Goal: Find specific page/section: Find specific page/section

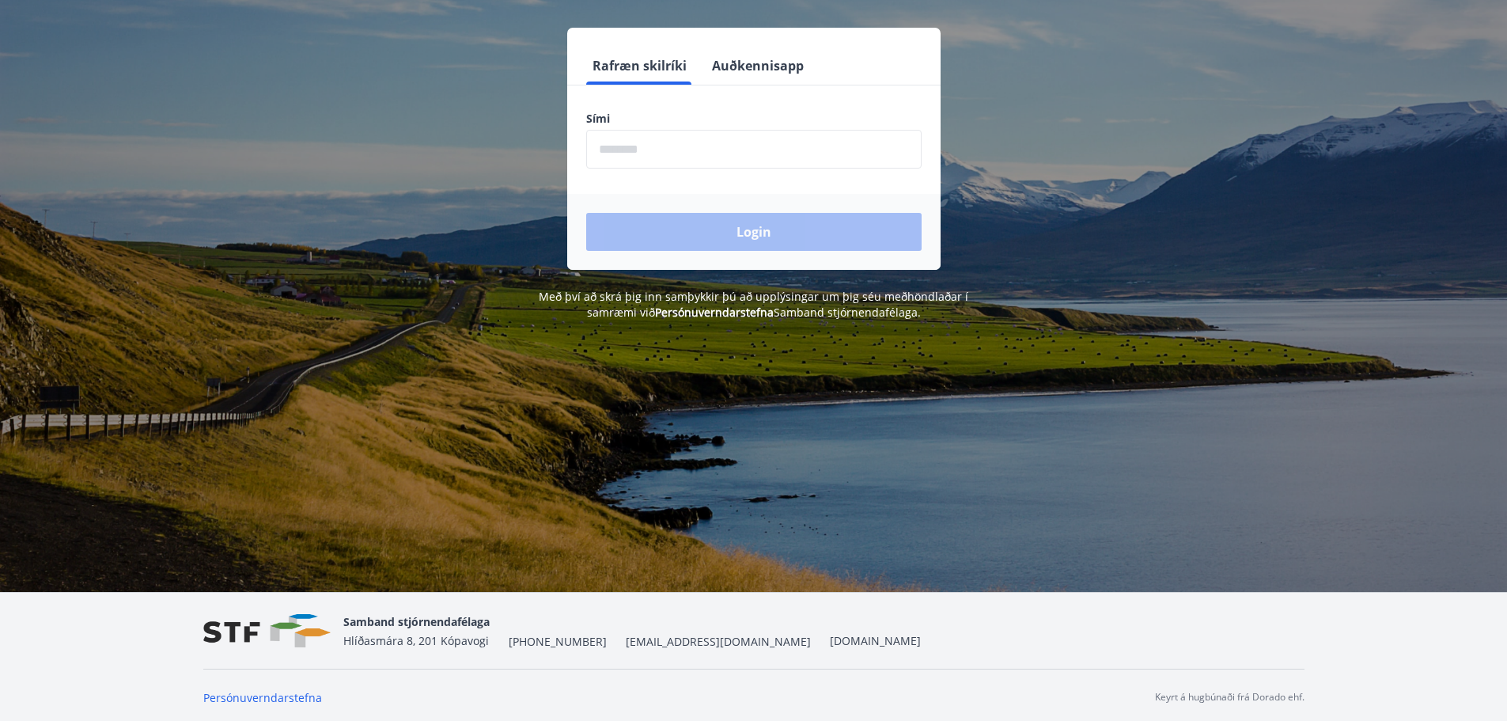
scroll to position [196, 0]
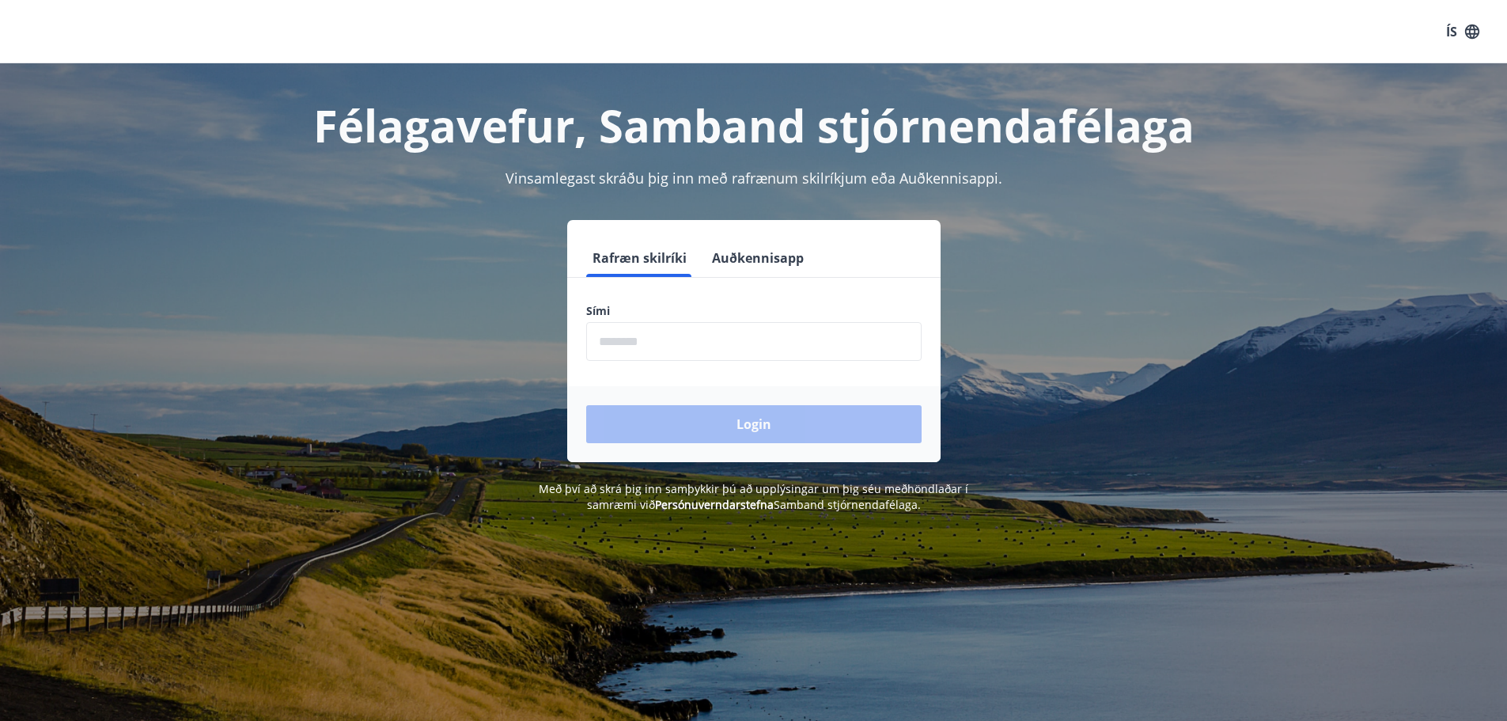
click at [722, 328] on input "phone" at bounding box center [753, 341] width 335 height 39
click at [661, 329] on input "phone" at bounding box center [753, 341] width 335 height 39
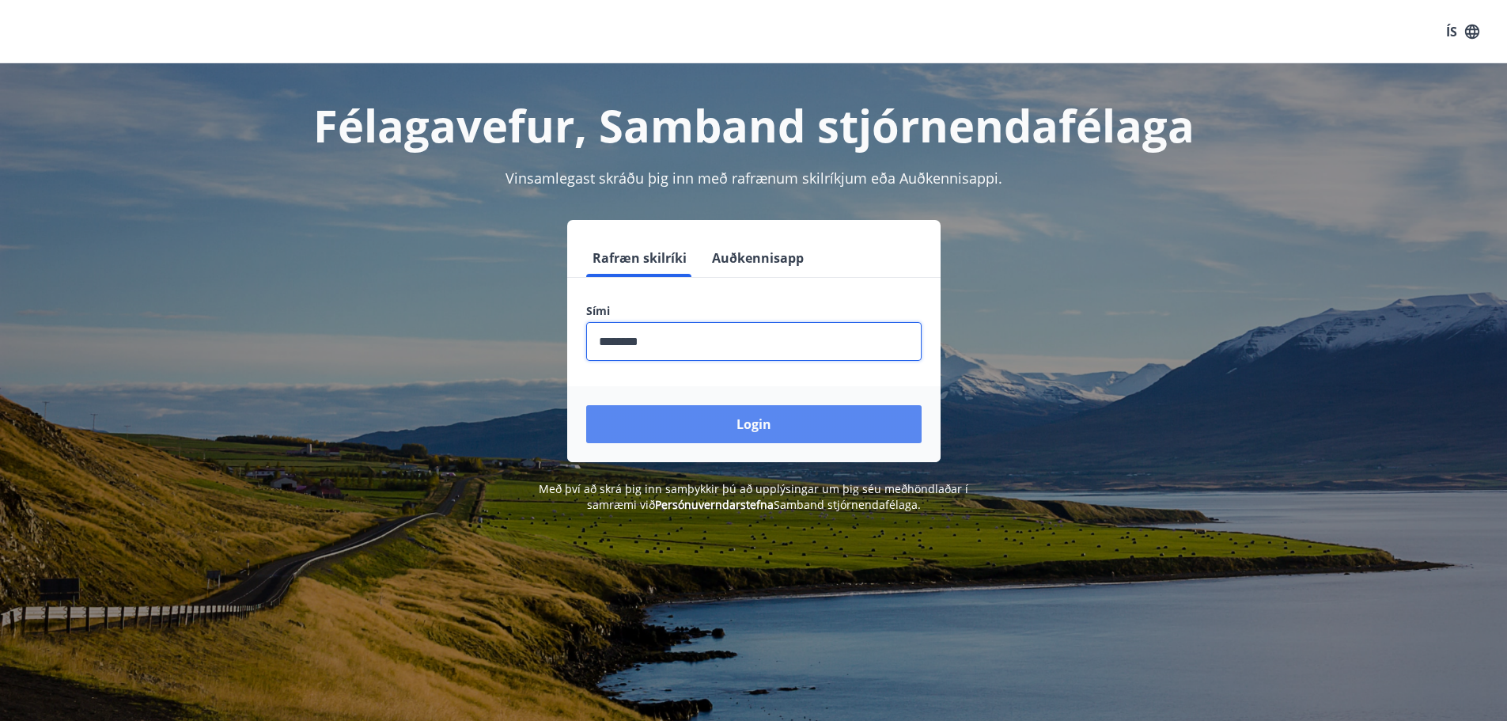
type input "********"
click at [741, 420] on button "Login" at bounding box center [753, 424] width 335 height 38
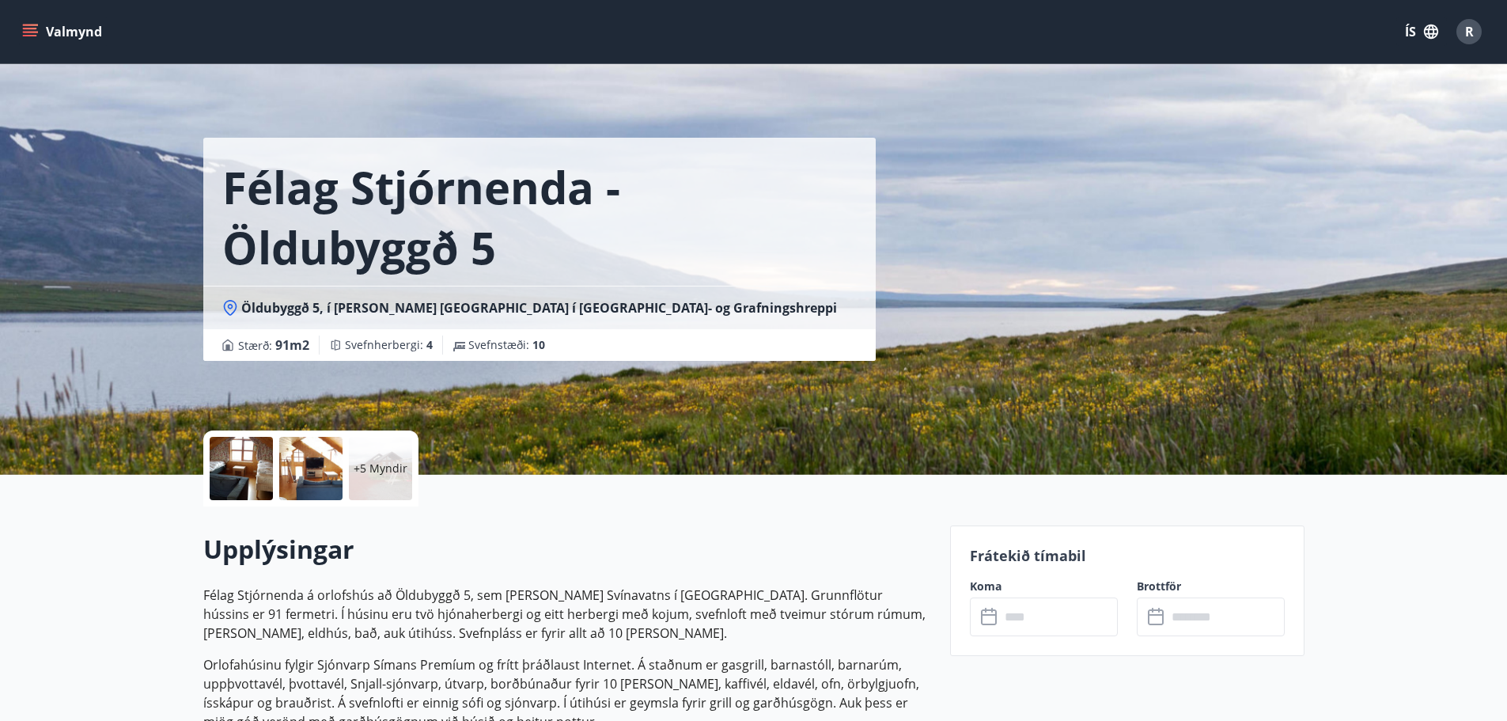
click at [257, 468] on div at bounding box center [241, 468] width 63 height 63
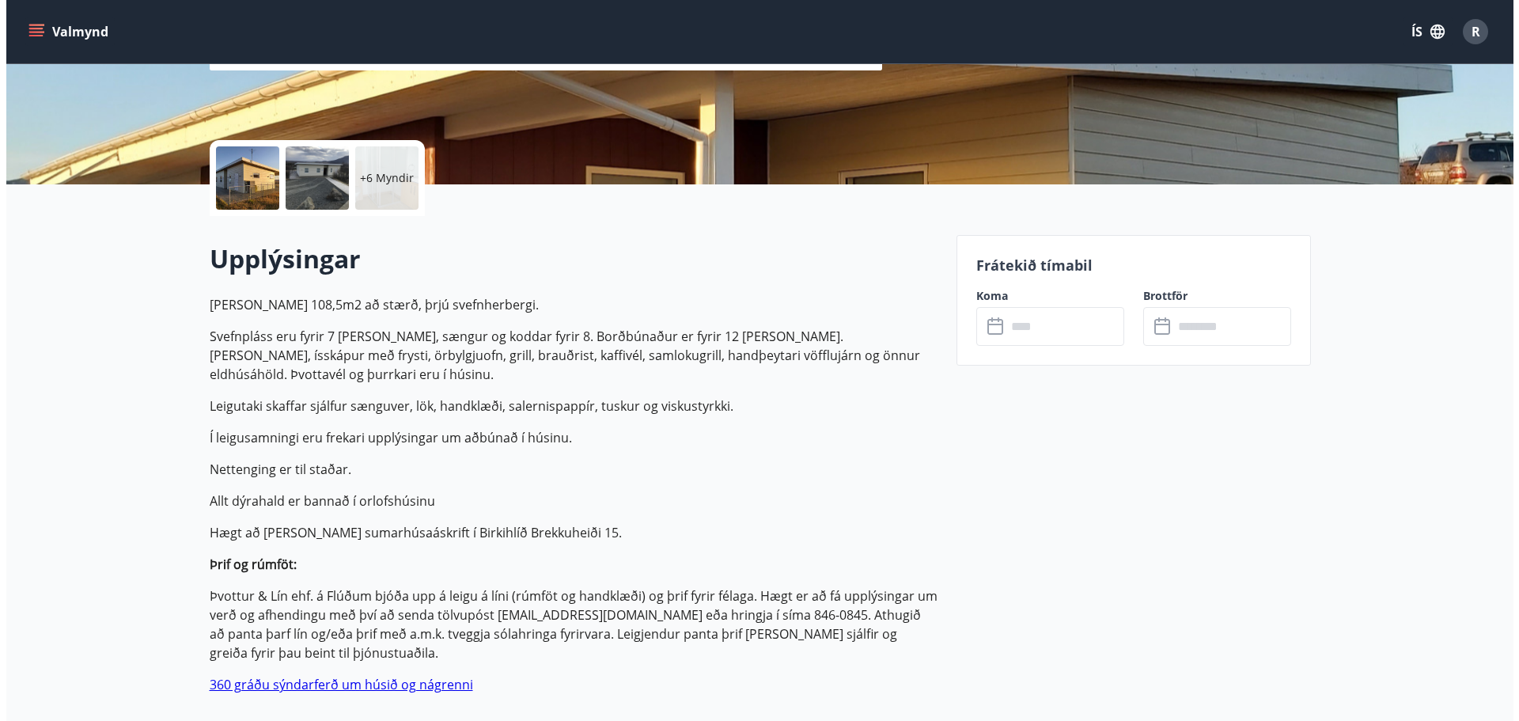
scroll to position [317, 0]
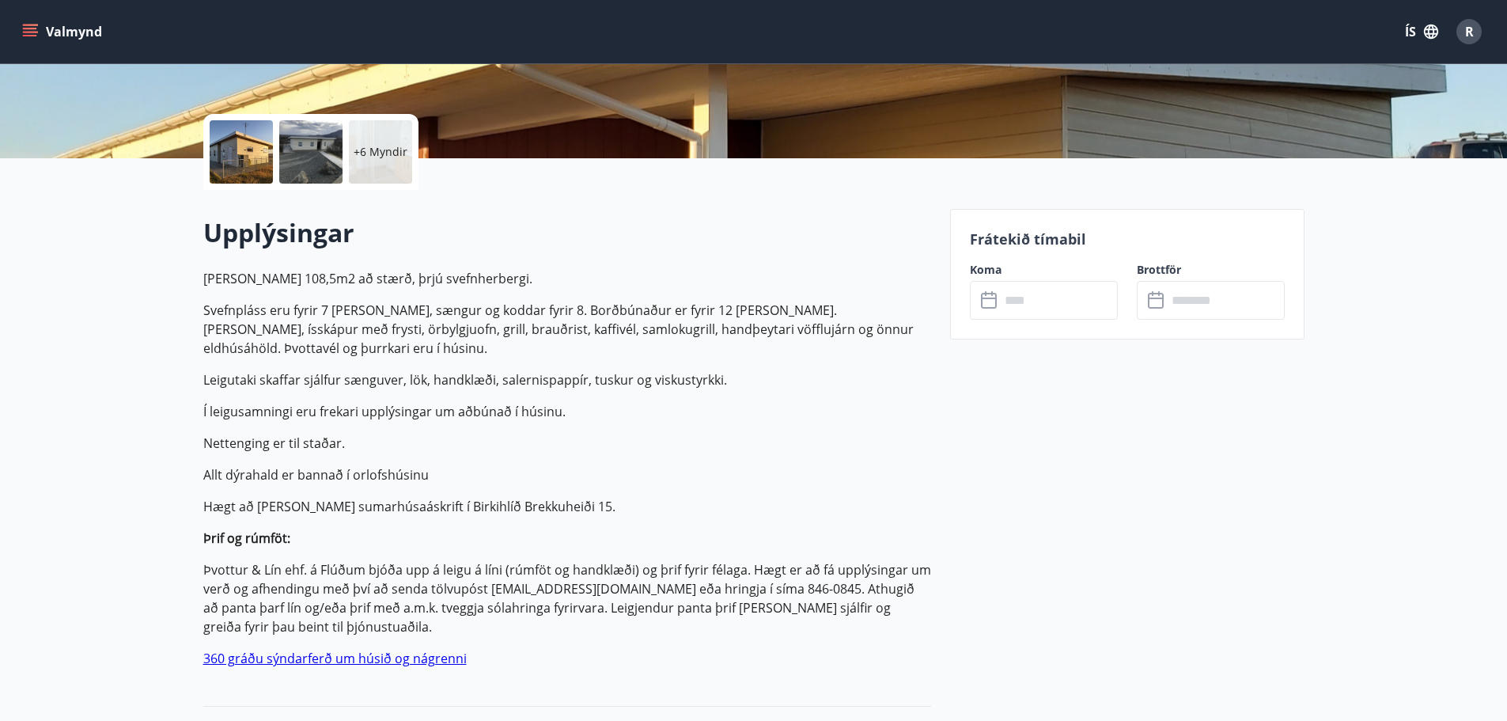
click at [353, 151] on div "+6 Myndir" at bounding box center [380, 151] width 63 height 63
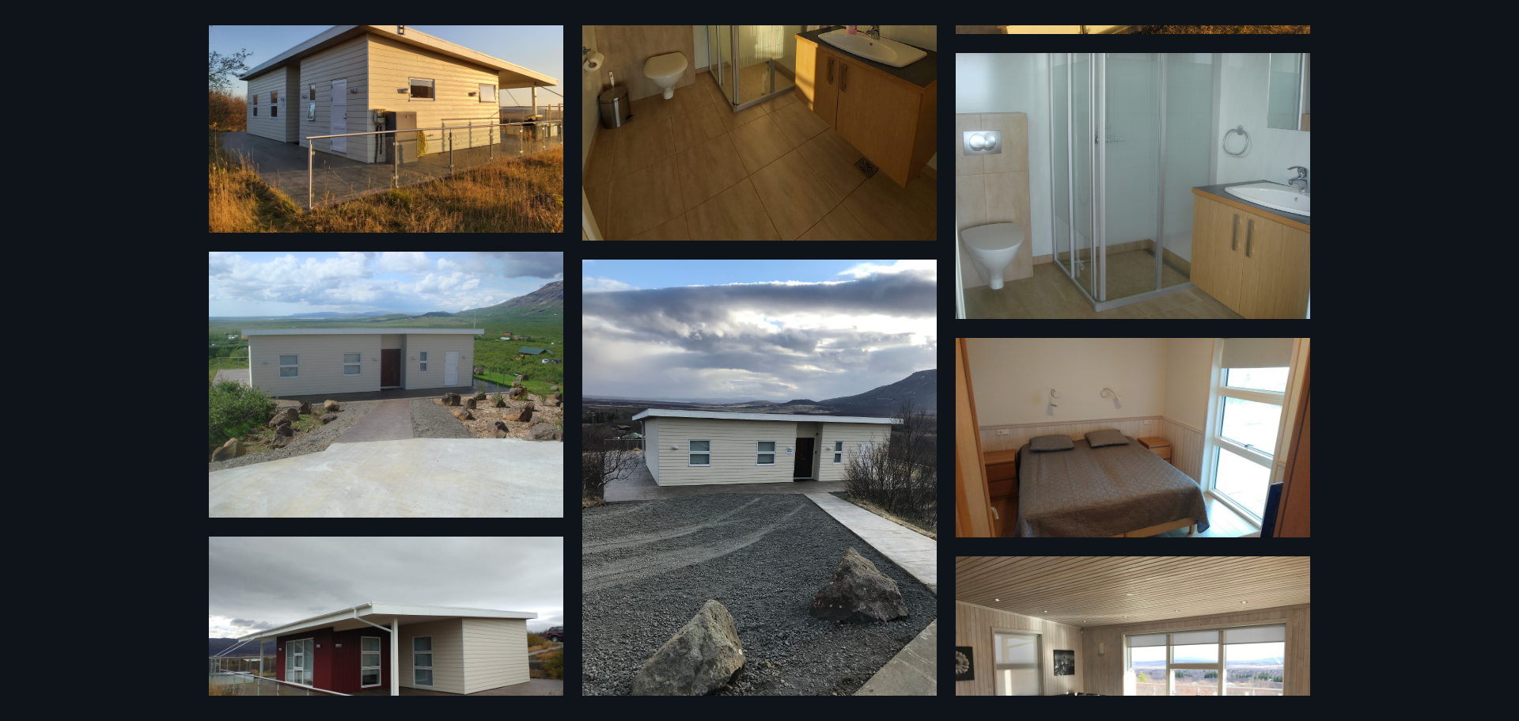
scroll to position [79, 0]
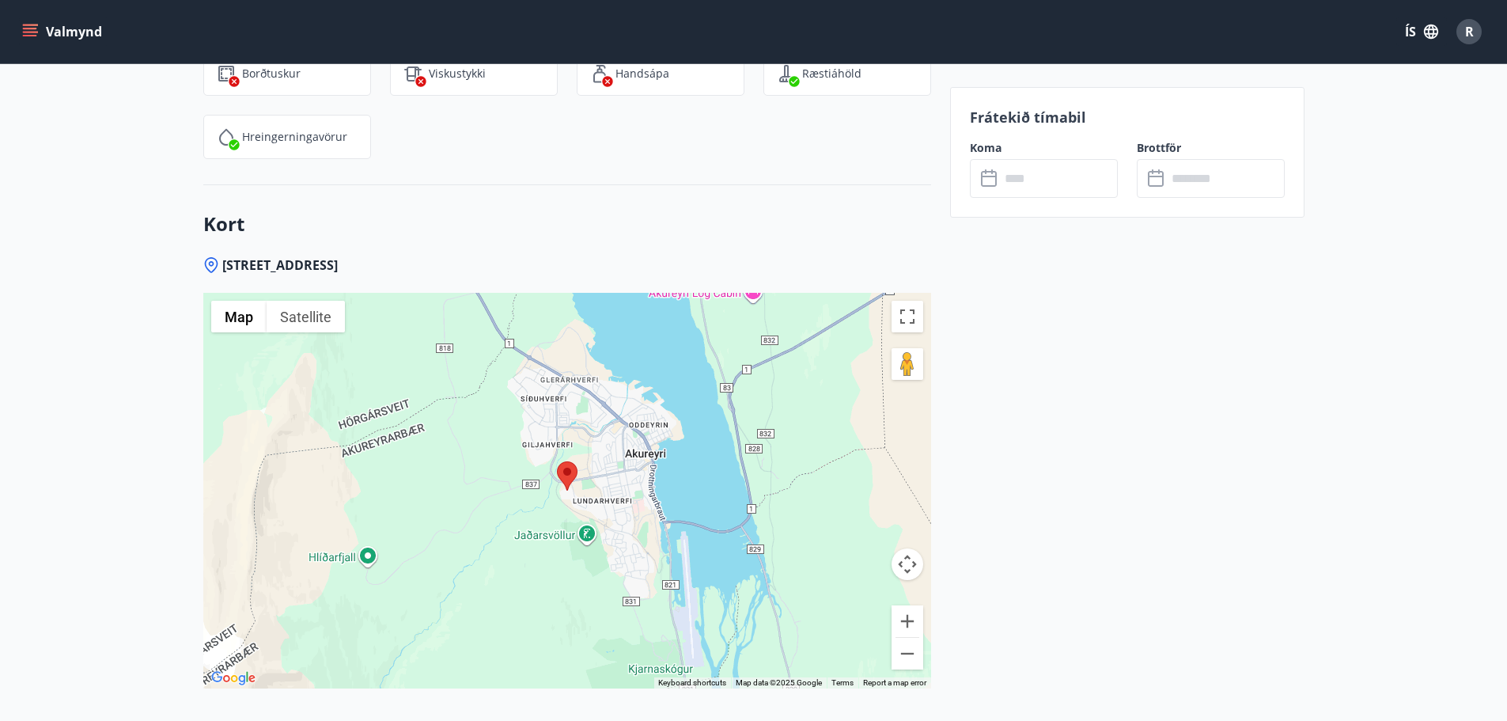
scroll to position [2306, 0]
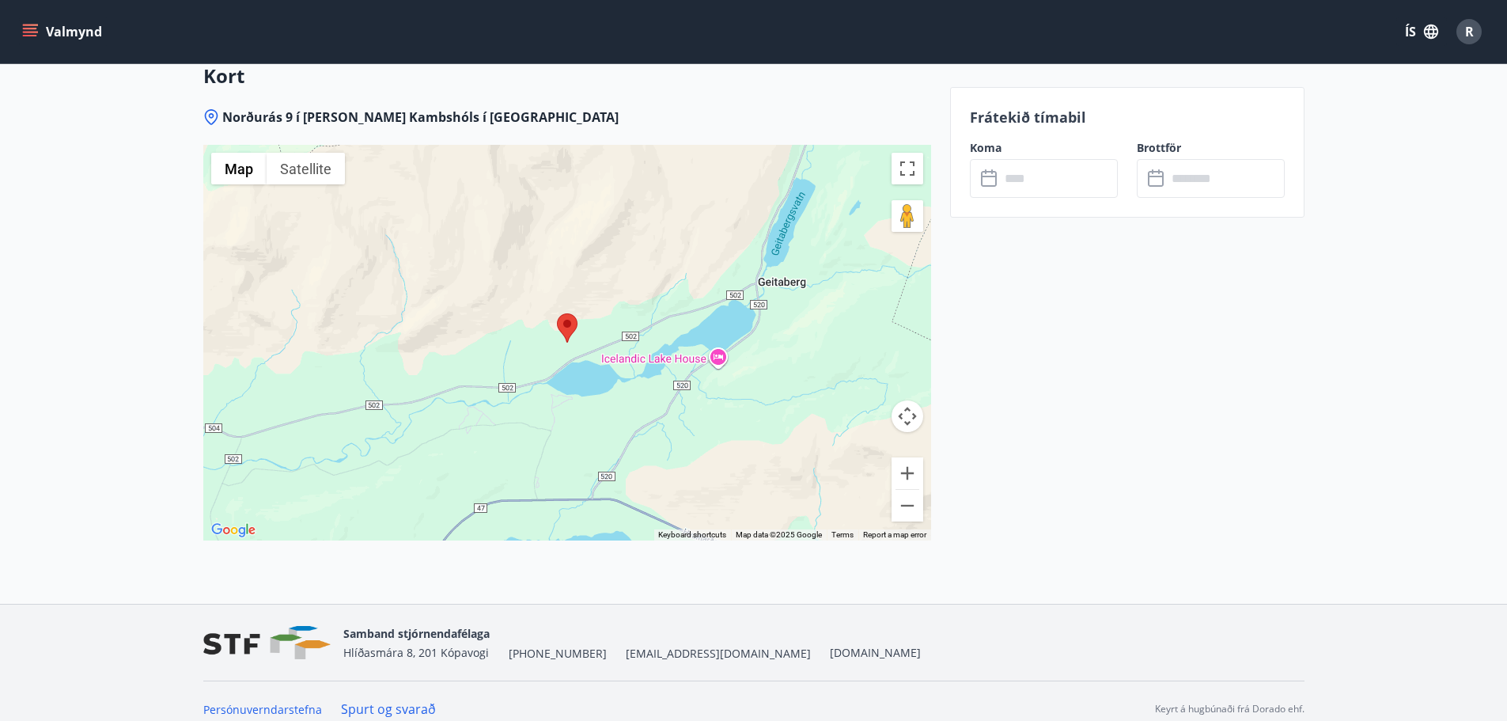
scroll to position [2423, 0]
